Goal: Use online tool/utility: Utilize a website feature to perform a specific function

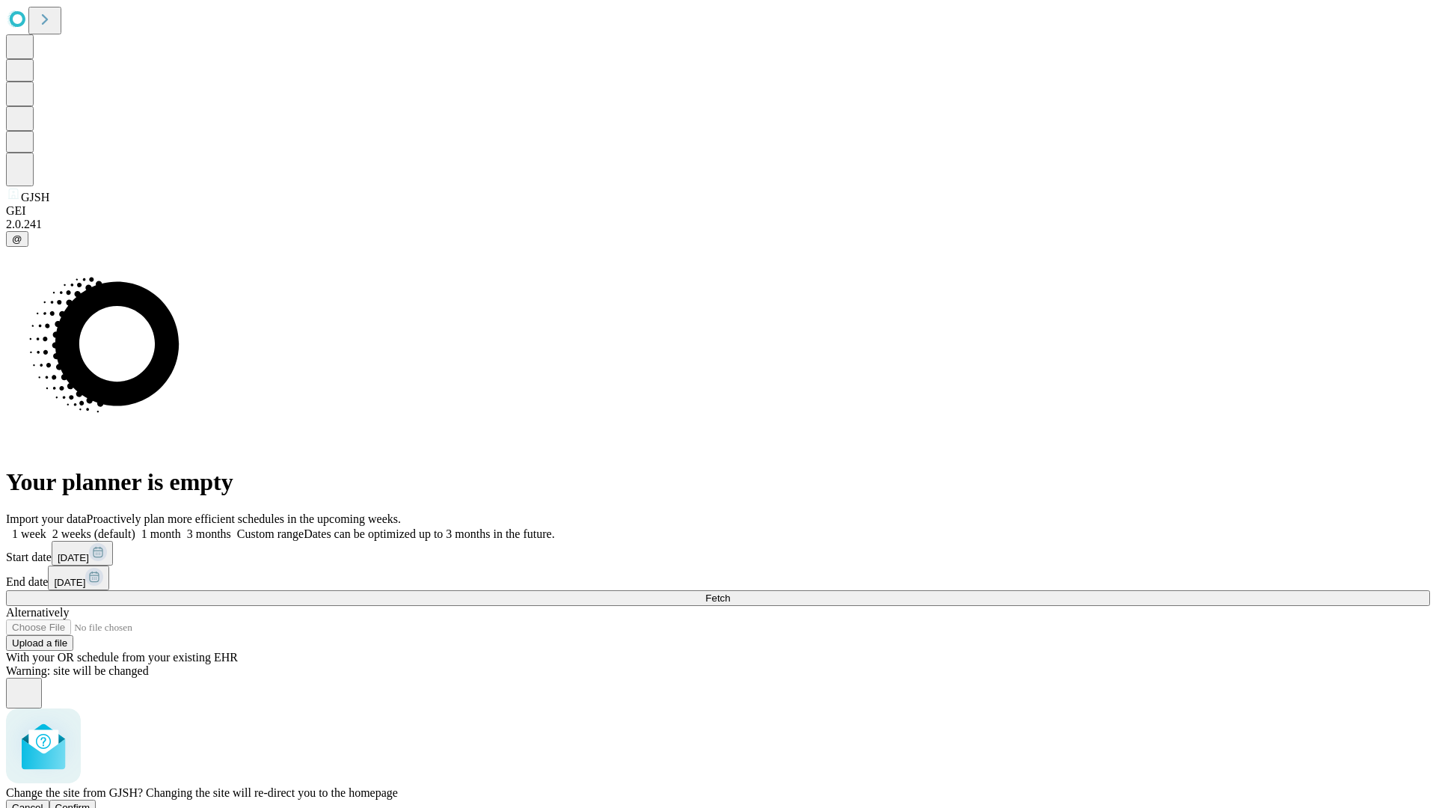
click at [90, 802] on span "Confirm" at bounding box center [72, 807] width 35 height 11
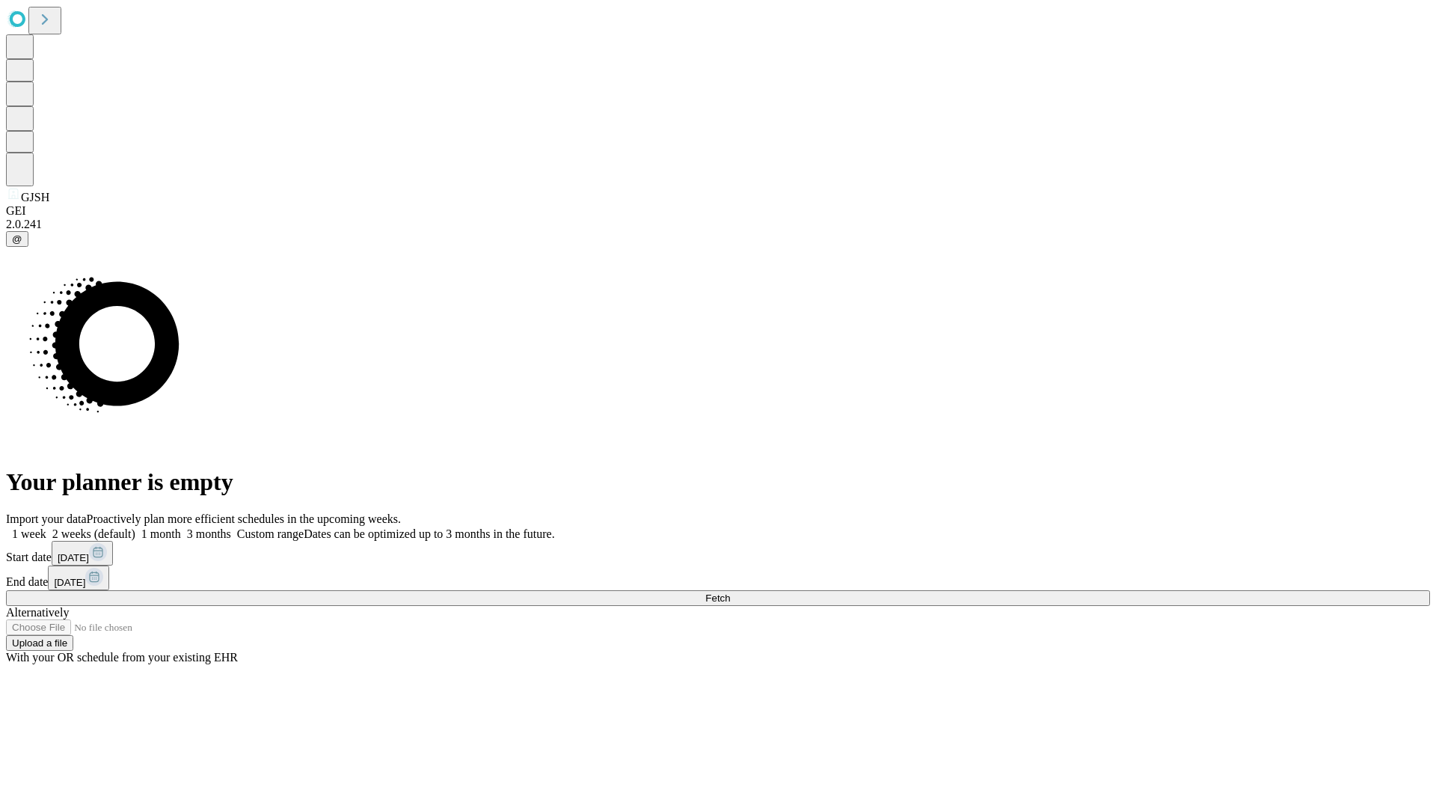
click at [181, 527] on label "1 month" at bounding box center [158, 533] width 46 height 13
click at [730, 592] on span "Fetch" at bounding box center [717, 597] width 25 height 11
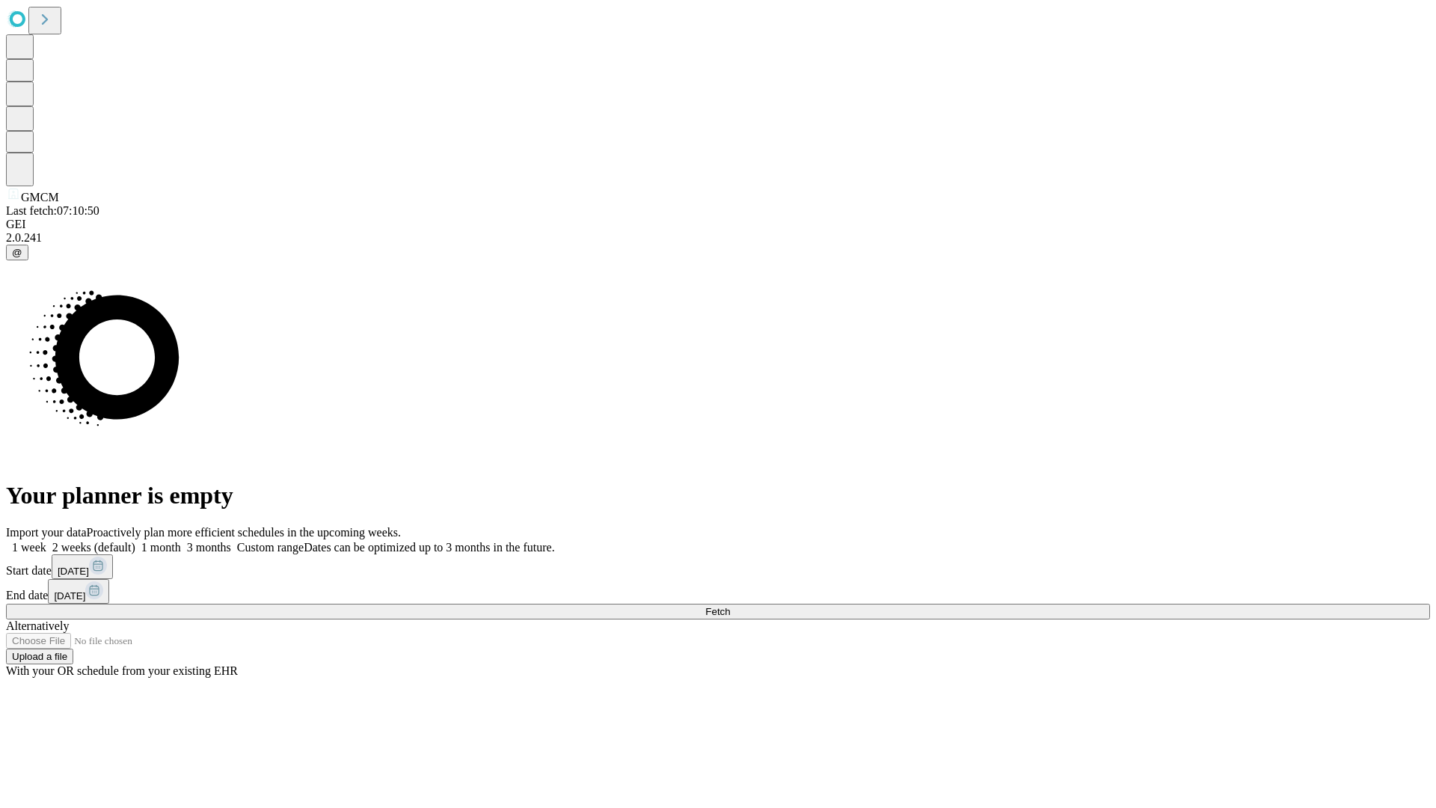
click at [181, 541] on label "1 month" at bounding box center [158, 547] width 46 height 13
click at [730, 606] on span "Fetch" at bounding box center [717, 611] width 25 height 11
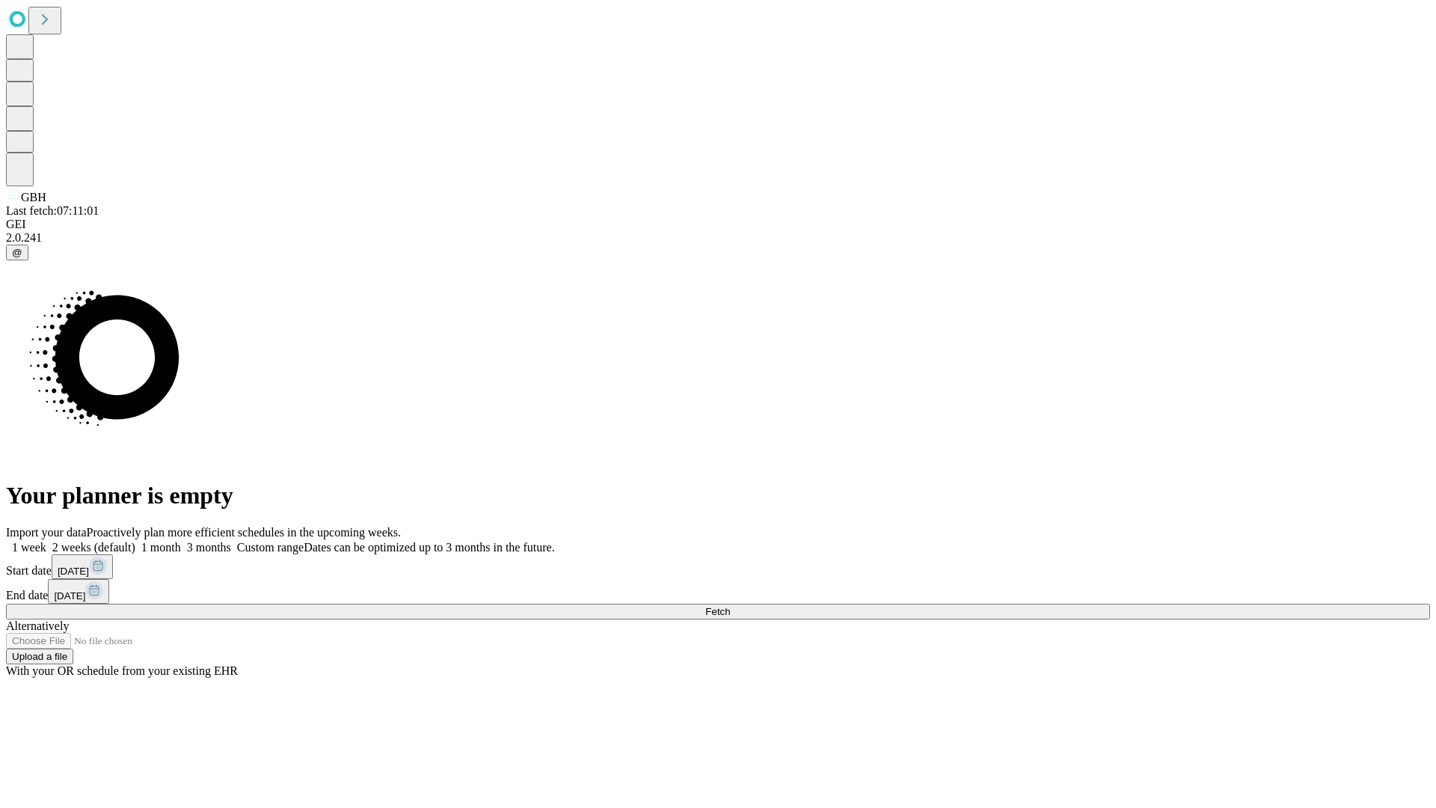
click at [181, 541] on label "1 month" at bounding box center [158, 547] width 46 height 13
click at [730, 606] on span "Fetch" at bounding box center [717, 611] width 25 height 11
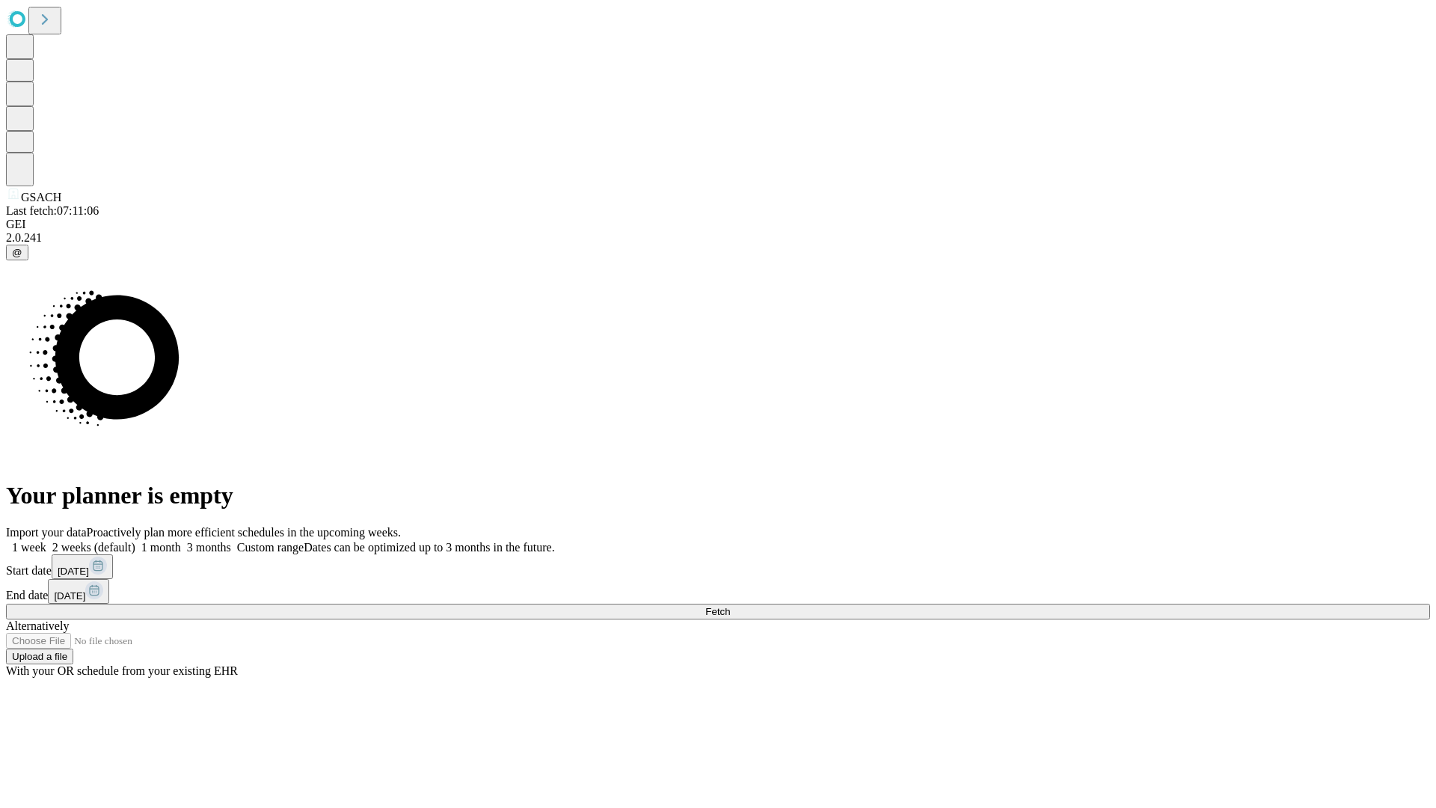
click at [181, 541] on label "1 month" at bounding box center [158, 547] width 46 height 13
click at [730, 606] on span "Fetch" at bounding box center [717, 611] width 25 height 11
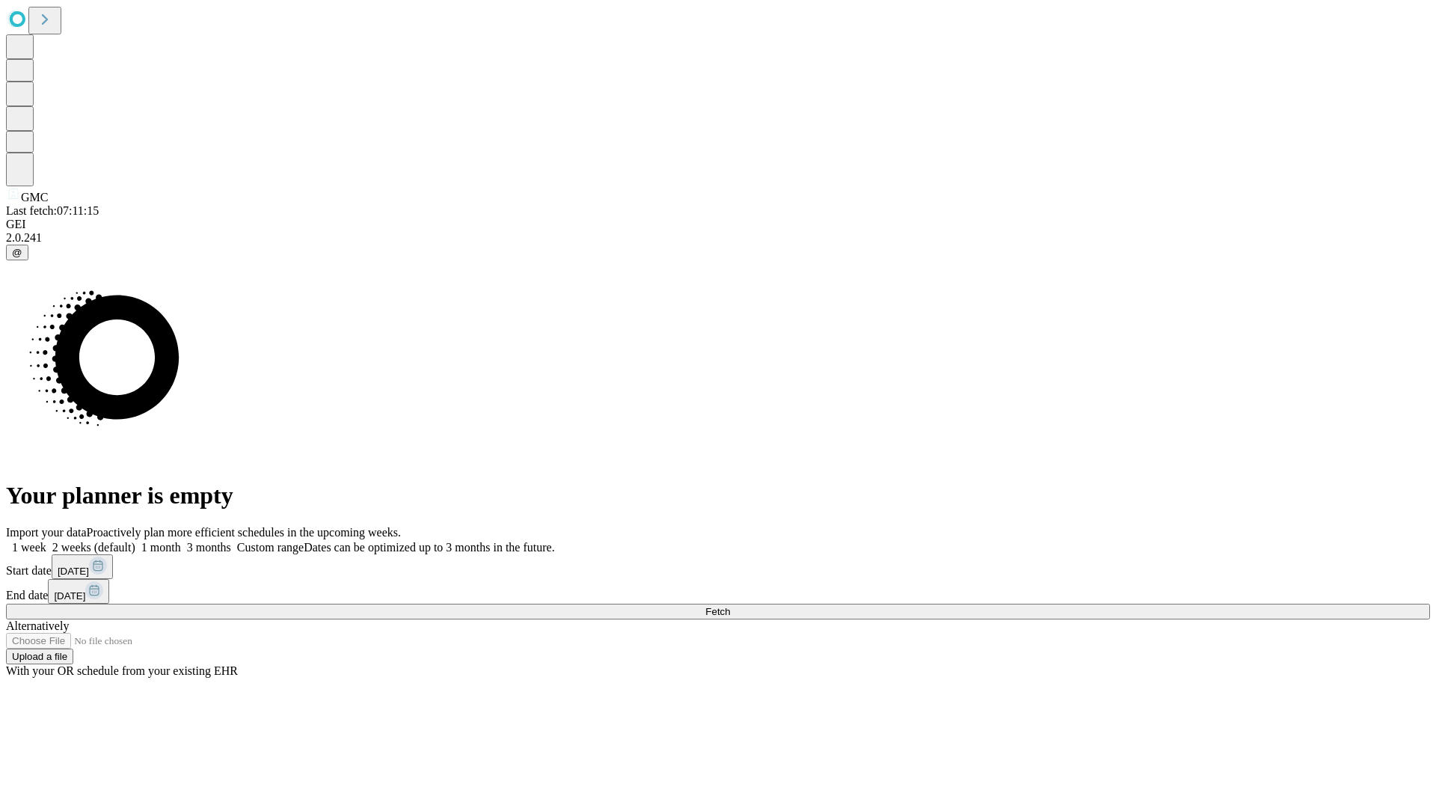
click at [181, 541] on label "1 month" at bounding box center [158, 547] width 46 height 13
click at [730, 606] on span "Fetch" at bounding box center [717, 611] width 25 height 11
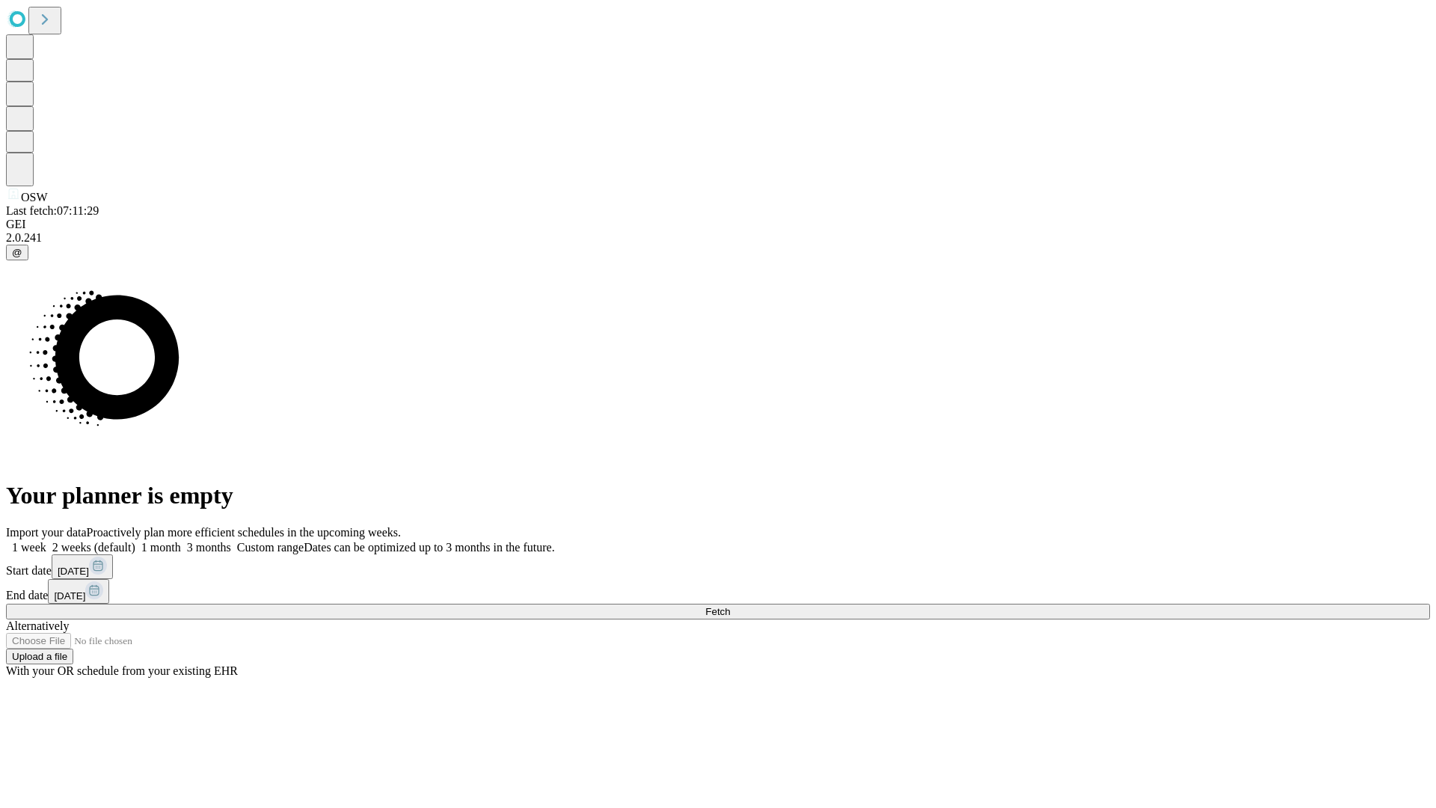
click at [181, 541] on label "1 month" at bounding box center [158, 547] width 46 height 13
click at [730, 606] on span "Fetch" at bounding box center [717, 611] width 25 height 11
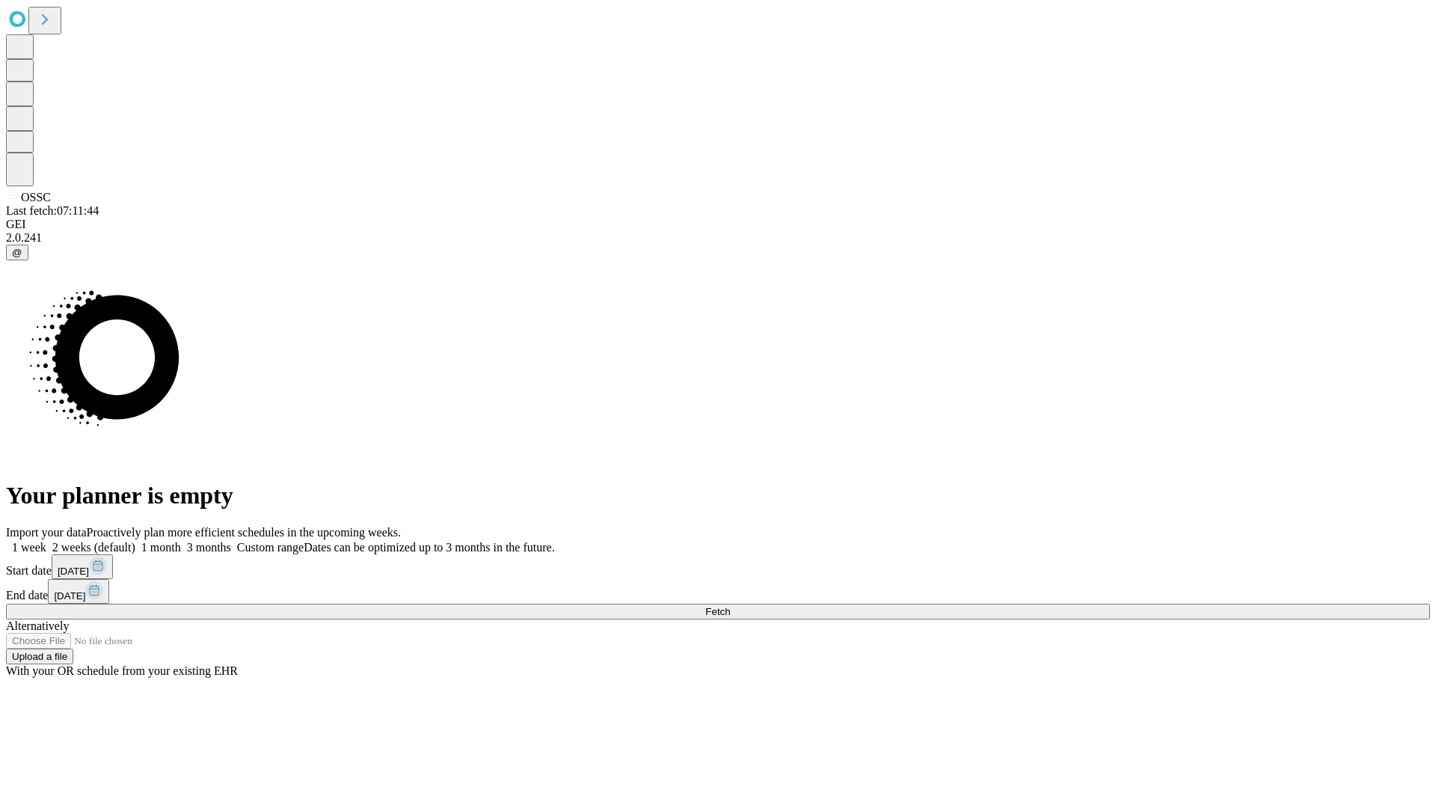
click at [181, 541] on label "1 month" at bounding box center [158, 547] width 46 height 13
click at [730, 606] on span "Fetch" at bounding box center [717, 611] width 25 height 11
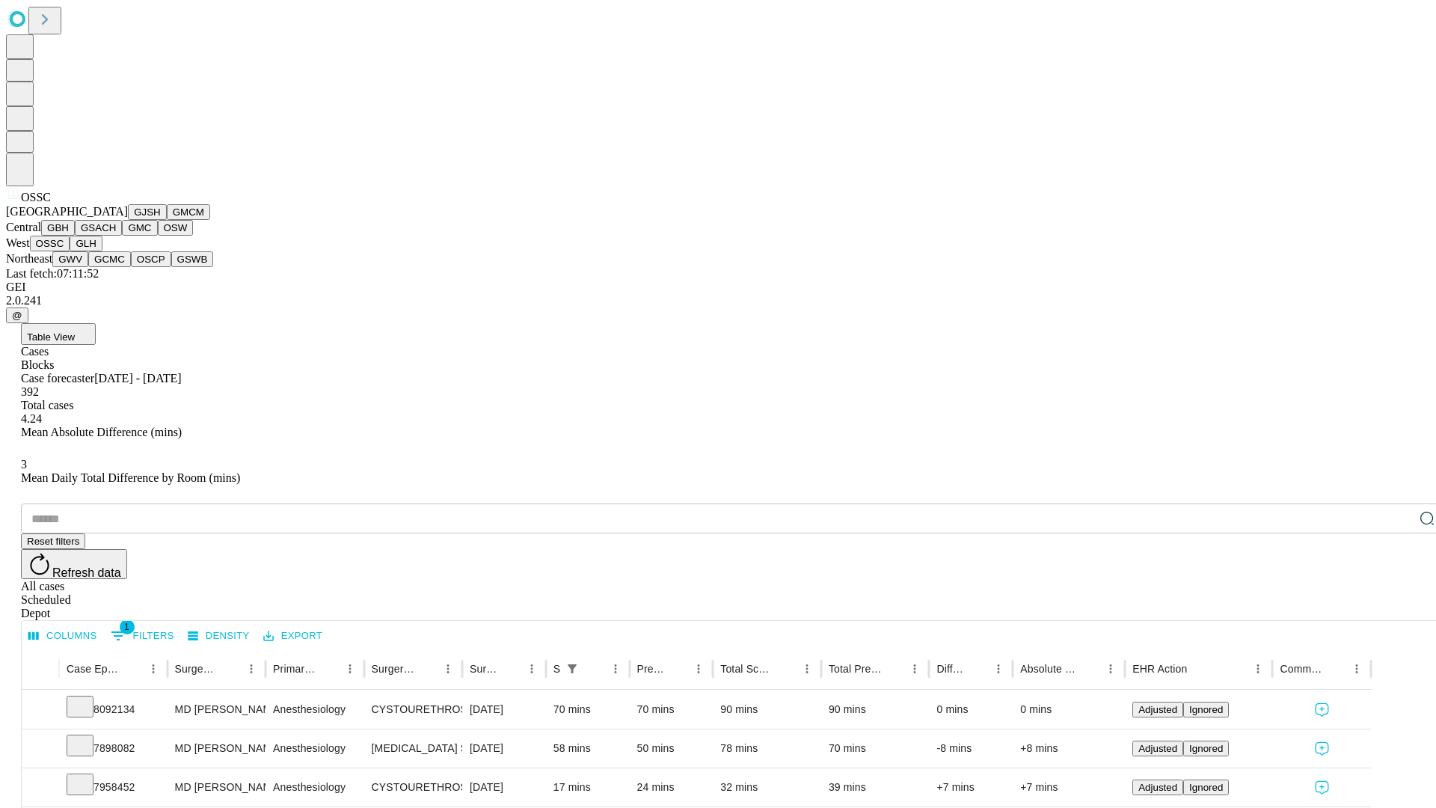
click at [102, 251] on button "GLH" at bounding box center [86, 244] width 32 height 16
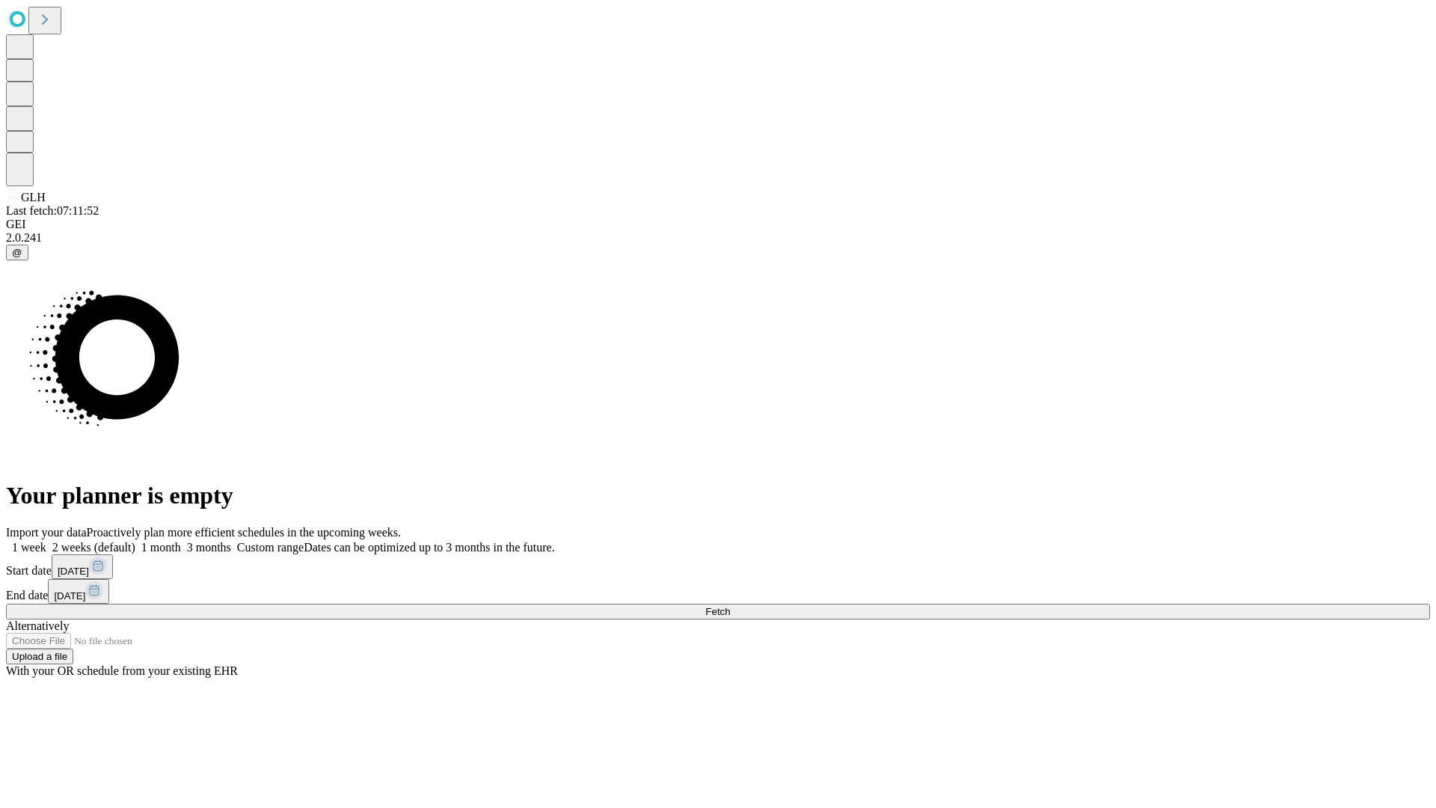
click at [181, 541] on label "1 month" at bounding box center [158, 547] width 46 height 13
click at [730, 606] on span "Fetch" at bounding box center [717, 611] width 25 height 11
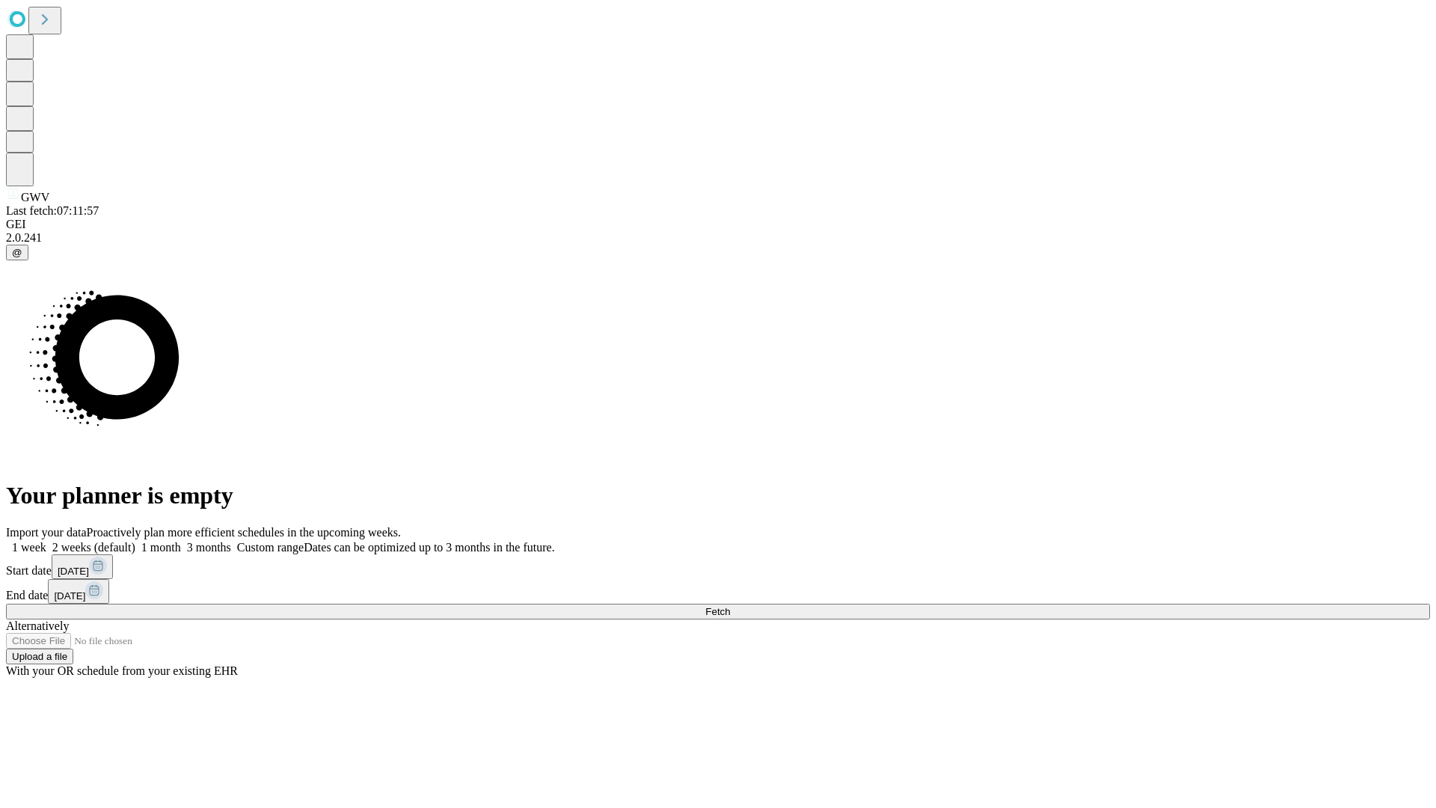
click at [181, 541] on label "1 month" at bounding box center [158, 547] width 46 height 13
click at [730, 606] on span "Fetch" at bounding box center [717, 611] width 25 height 11
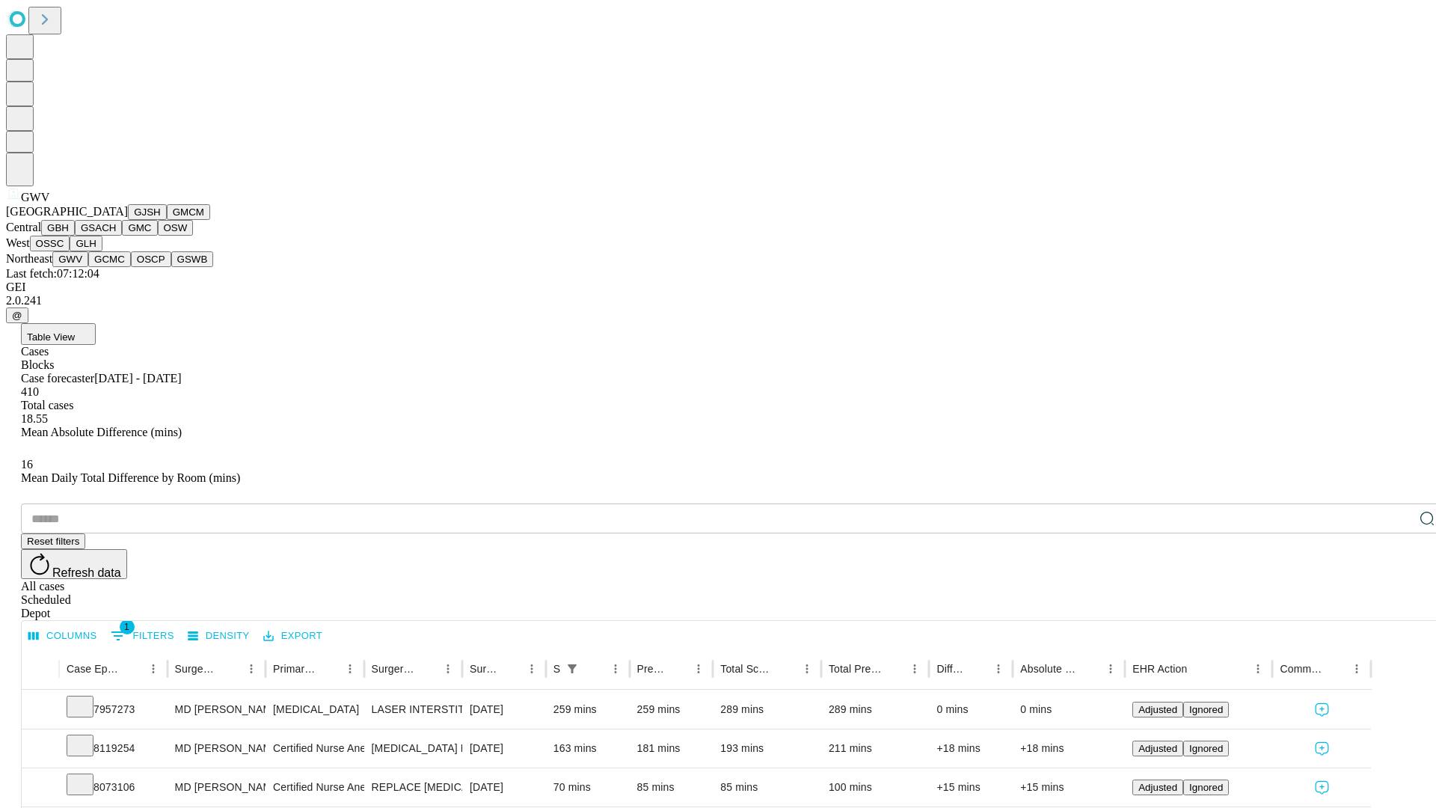
click at [116, 267] on button "GCMC" at bounding box center [109, 259] width 43 height 16
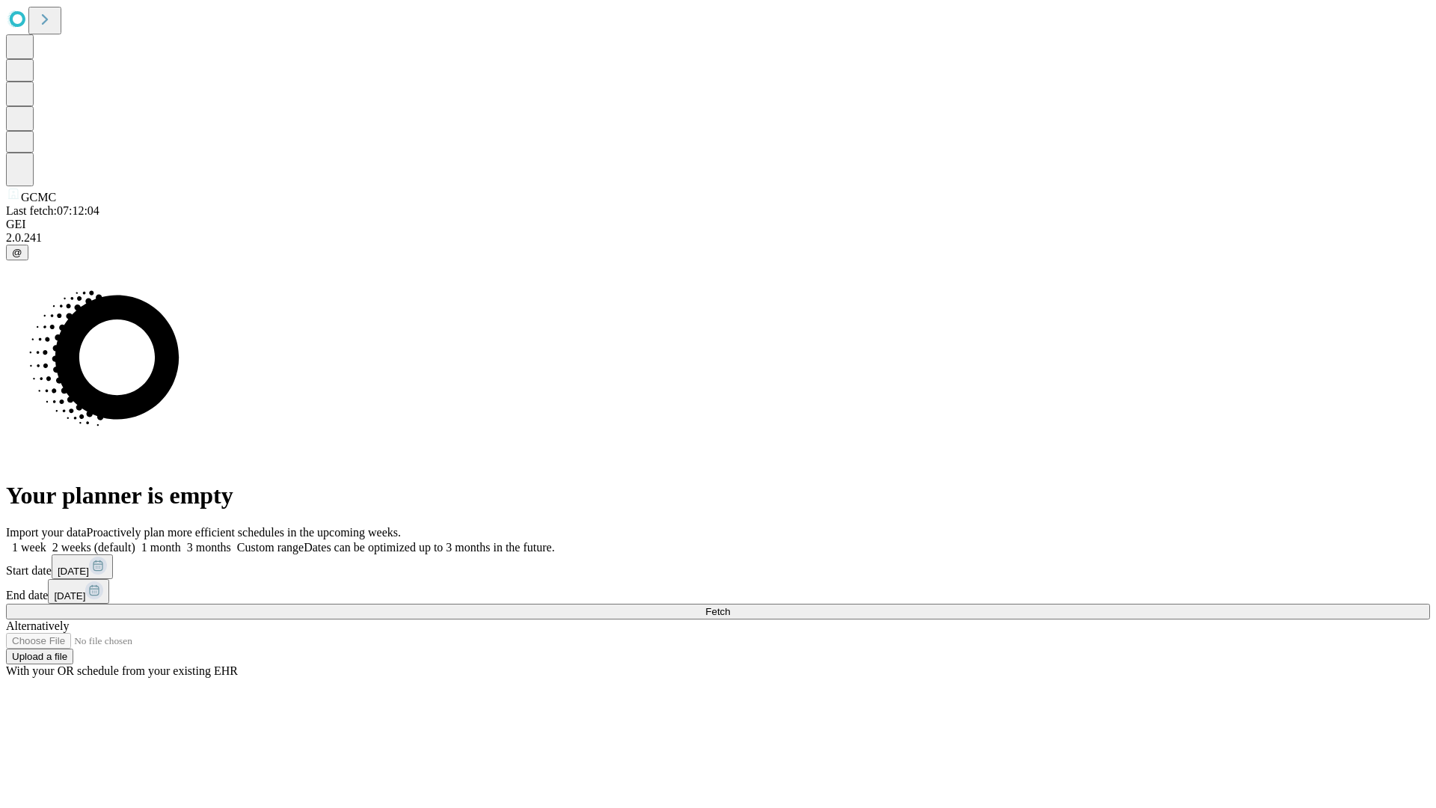
click at [181, 541] on label "1 month" at bounding box center [158, 547] width 46 height 13
click at [730, 606] on span "Fetch" at bounding box center [717, 611] width 25 height 11
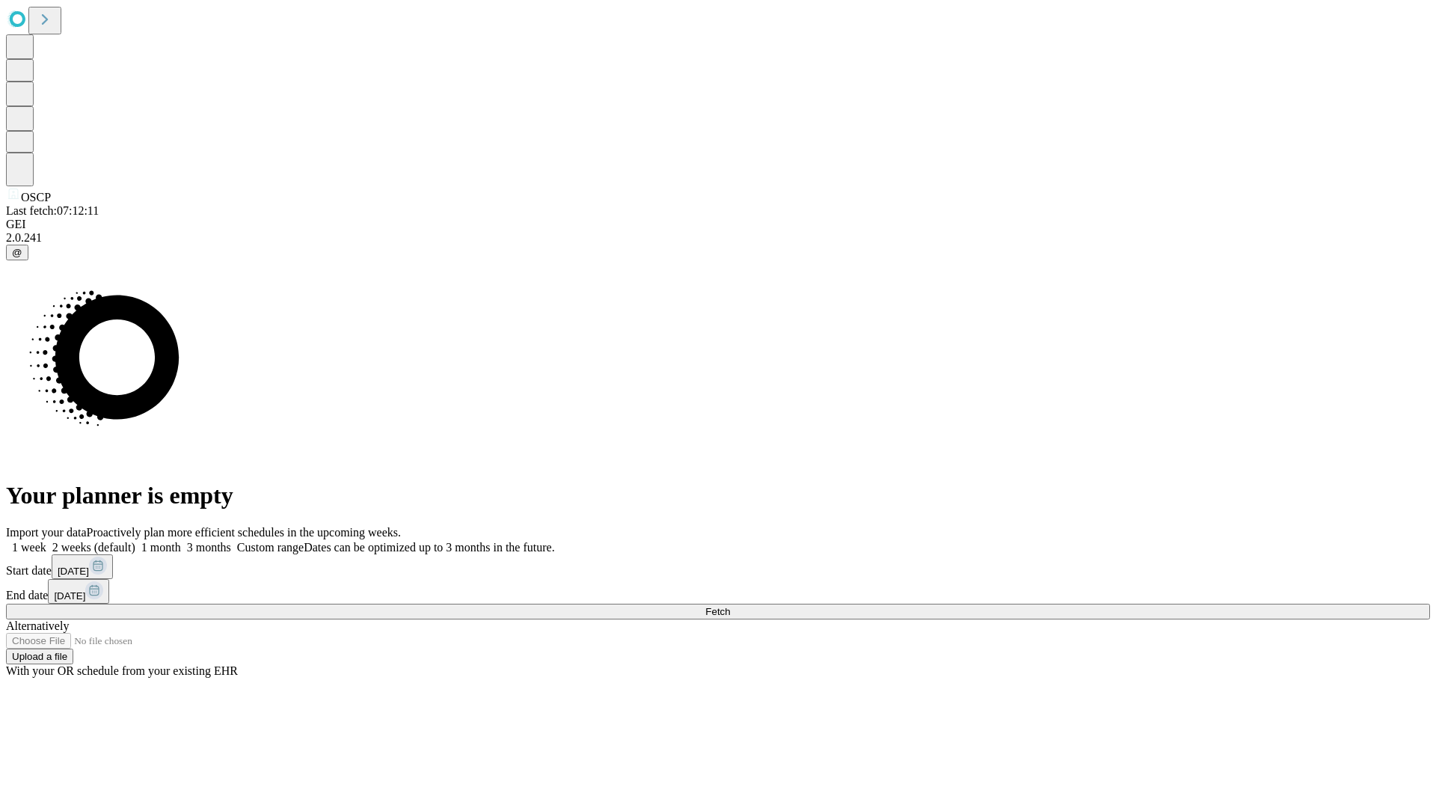
click at [181, 541] on label "1 month" at bounding box center [158, 547] width 46 height 13
click at [730, 606] on span "Fetch" at bounding box center [717, 611] width 25 height 11
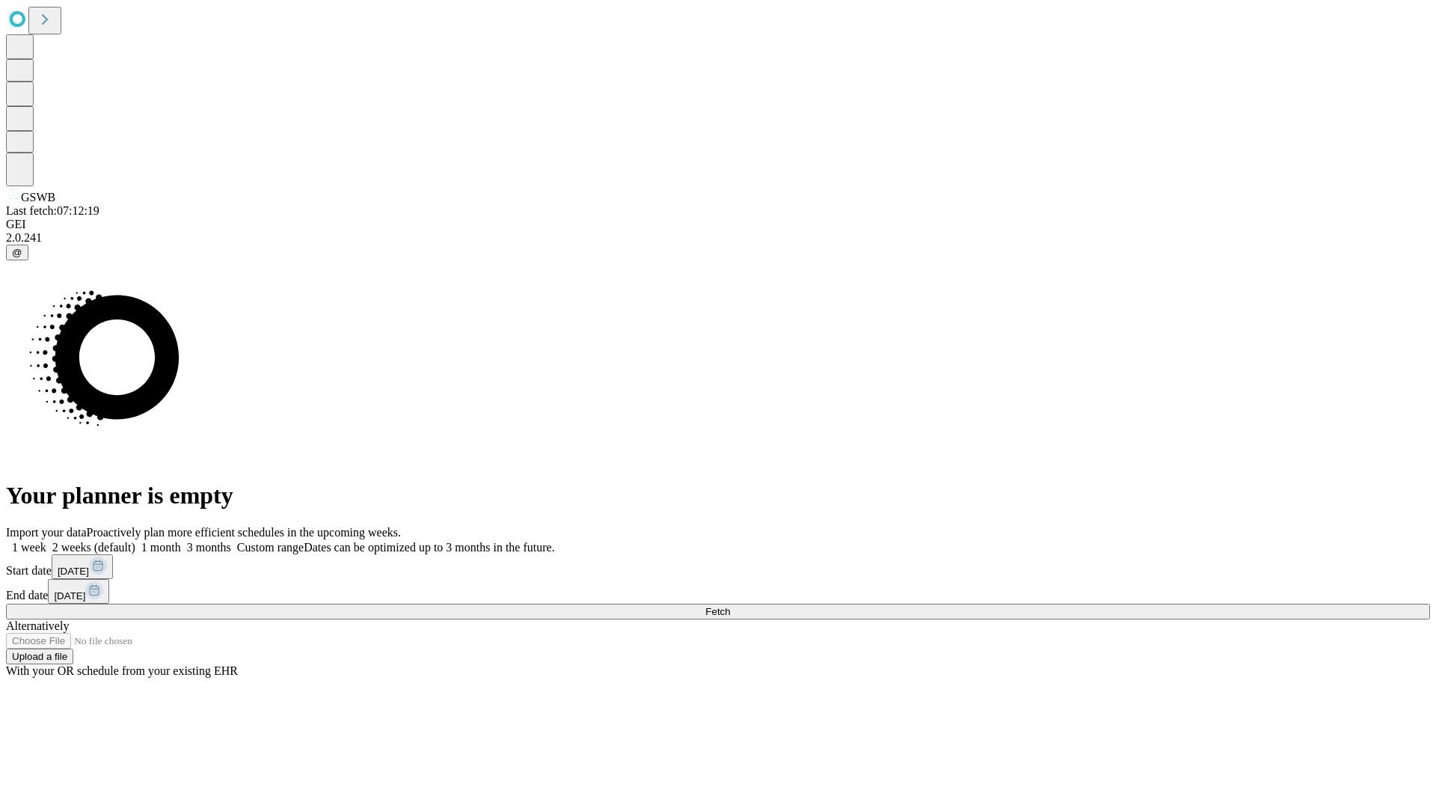
click at [181, 541] on label "1 month" at bounding box center [158, 547] width 46 height 13
click at [730, 606] on span "Fetch" at bounding box center [717, 611] width 25 height 11
